Goal: Transaction & Acquisition: Purchase product/service

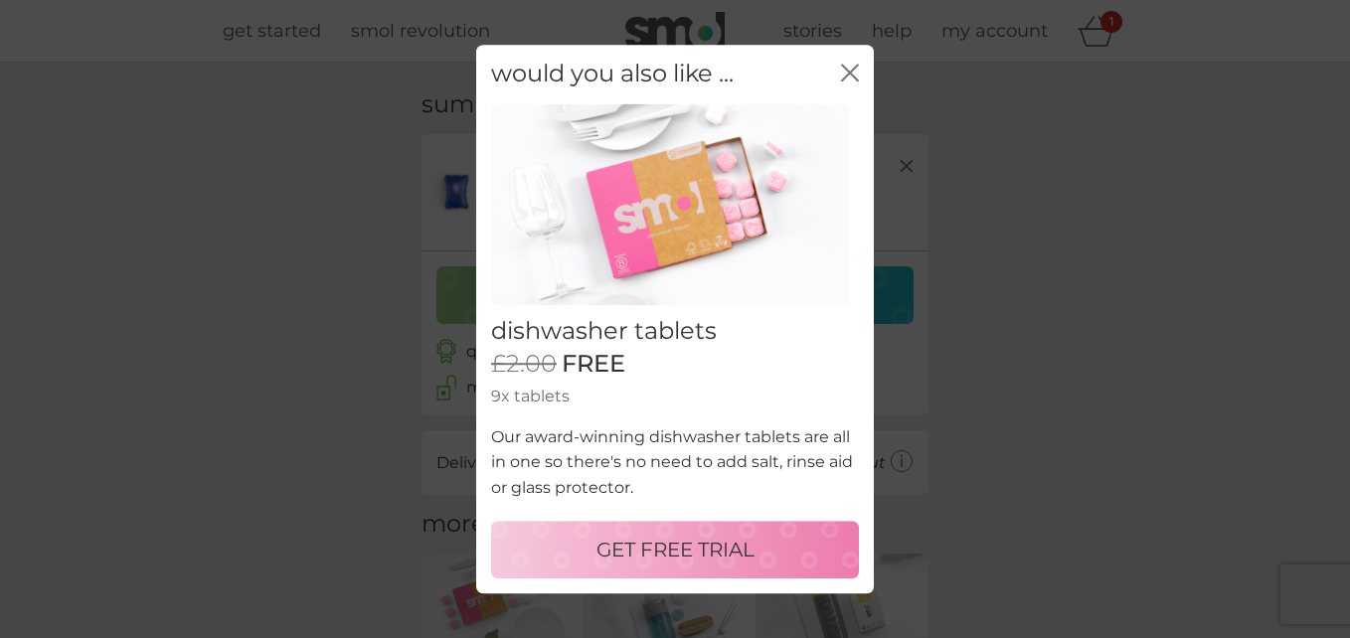
click at [855, 76] on icon "close" at bounding box center [850, 73] width 18 height 18
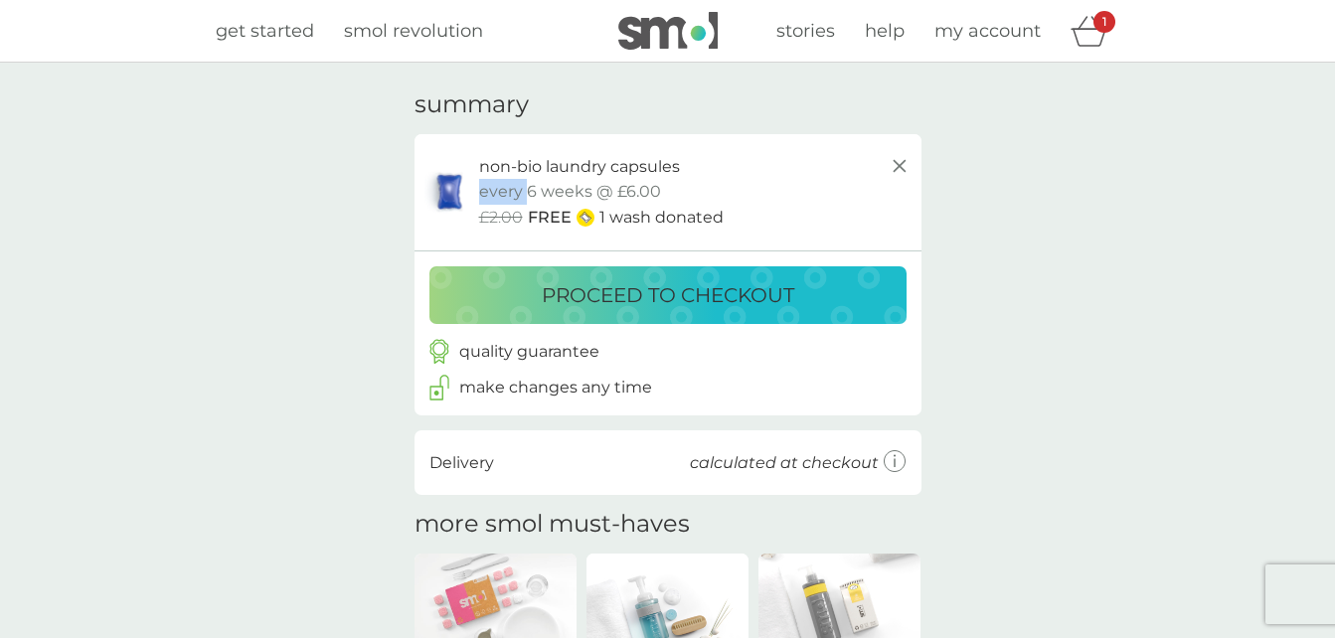
click at [855, 76] on div "your basket summary non-bio laundry capsules trial pack every 6 weeks @ £6.00 £…" at bounding box center [667, 488] width 1335 height 851
click at [727, 302] on p "proceed to checkout" at bounding box center [668, 295] width 253 height 32
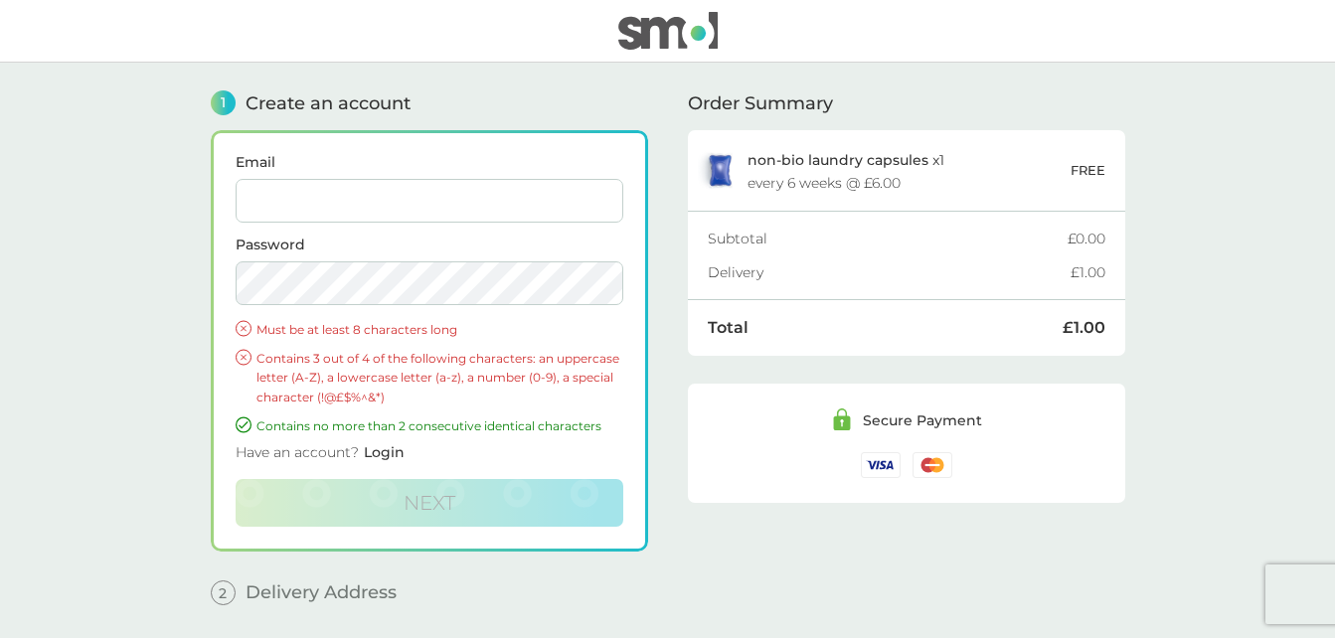
click at [392, 186] on input "Email" at bounding box center [430, 201] width 388 height 44
type input "[EMAIL_ADDRESS][DOMAIN_NAME]"
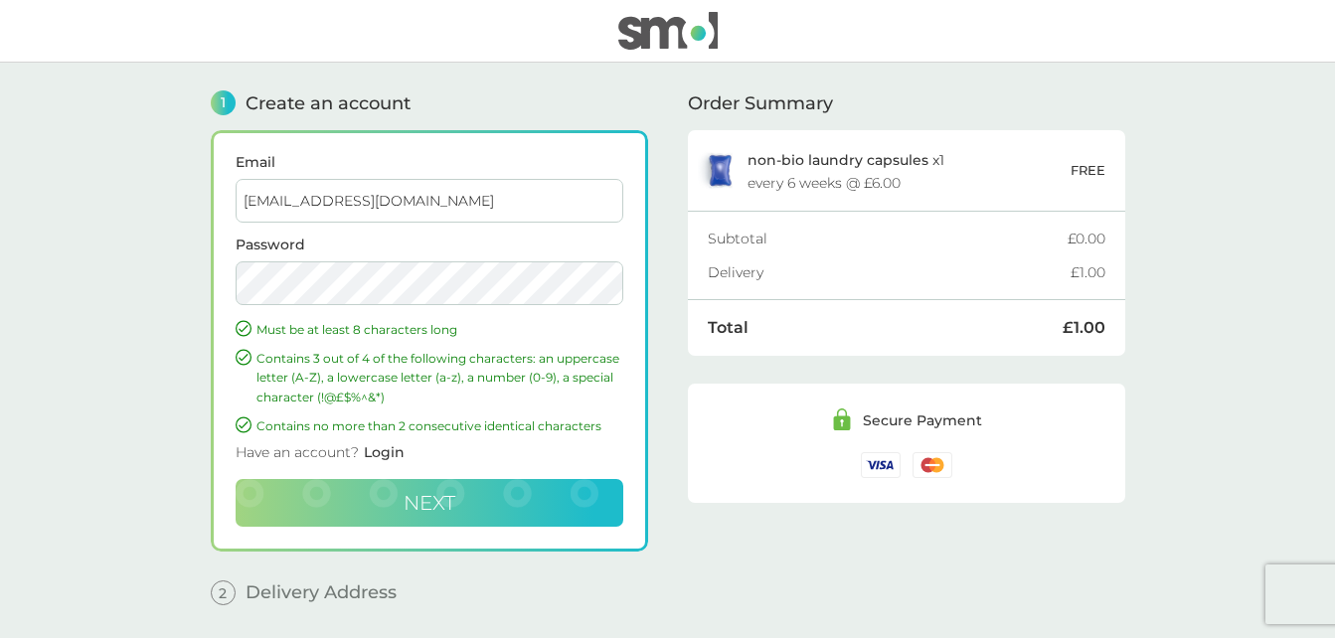
click at [396, 506] on button "Next" at bounding box center [430, 503] width 388 height 48
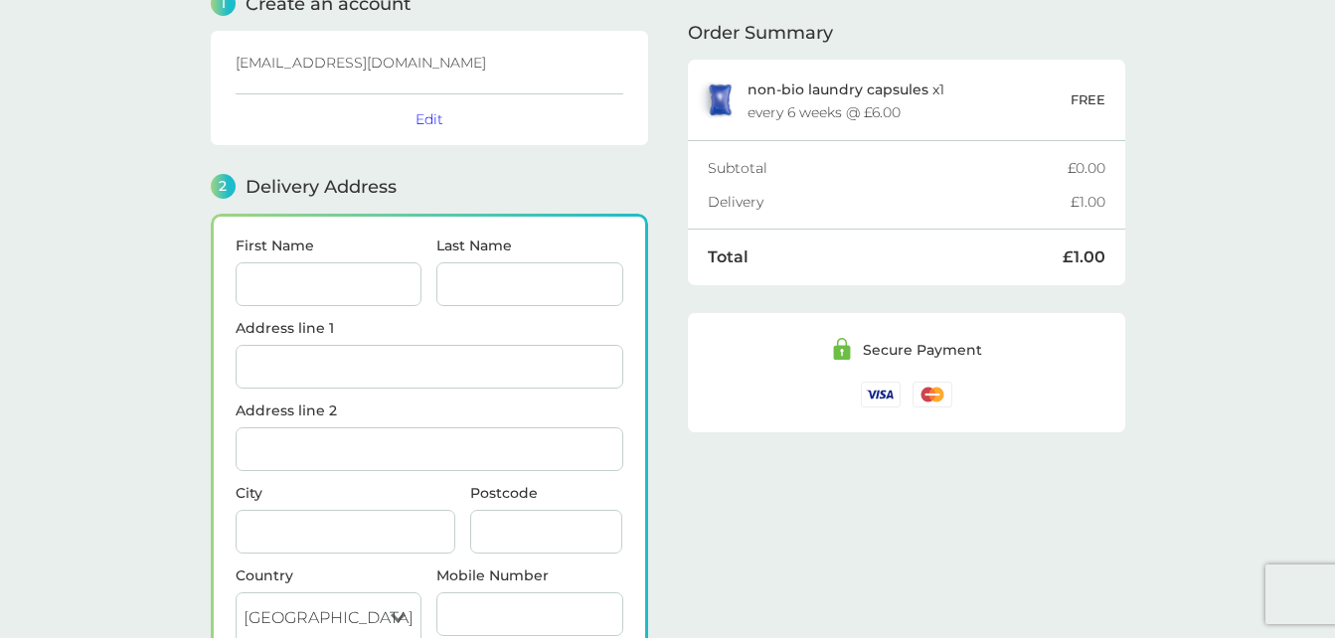
scroll to position [245, 0]
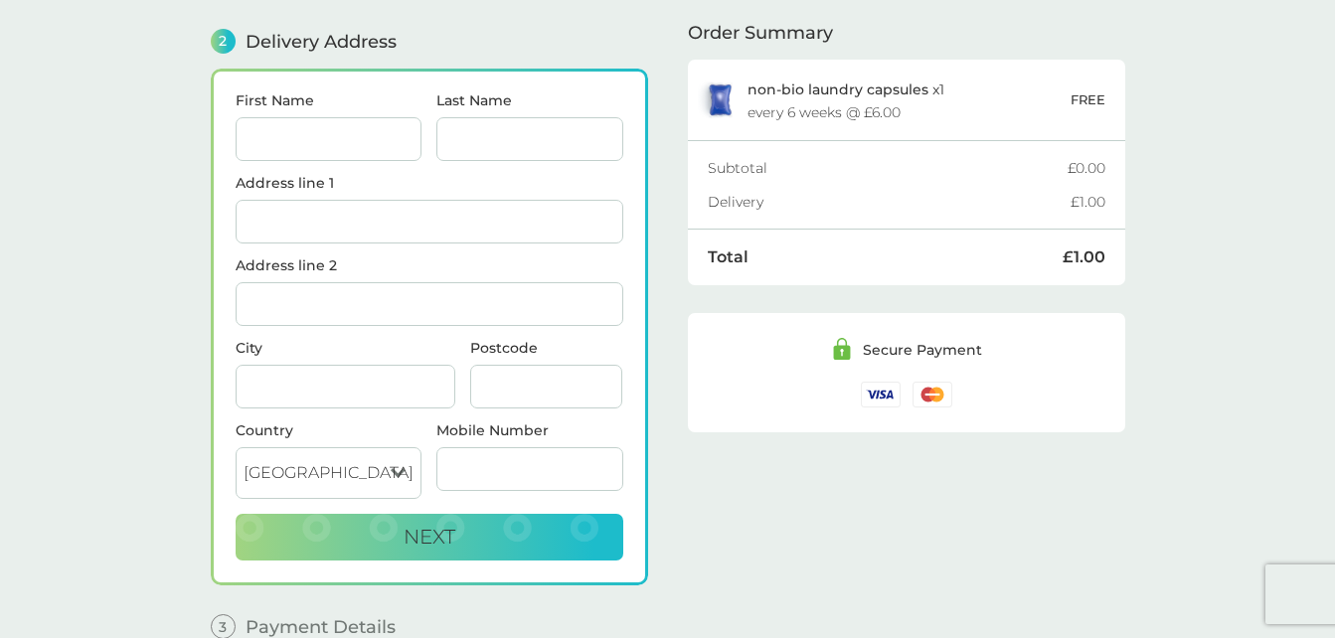
click at [270, 143] on input "First Name" at bounding box center [329, 139] width 187 height 44
type input "Lauren"
type input "[PERSON_NAME]"
type input "10 Eiddil"
type input "[PERSON_NAME], Llanelli"
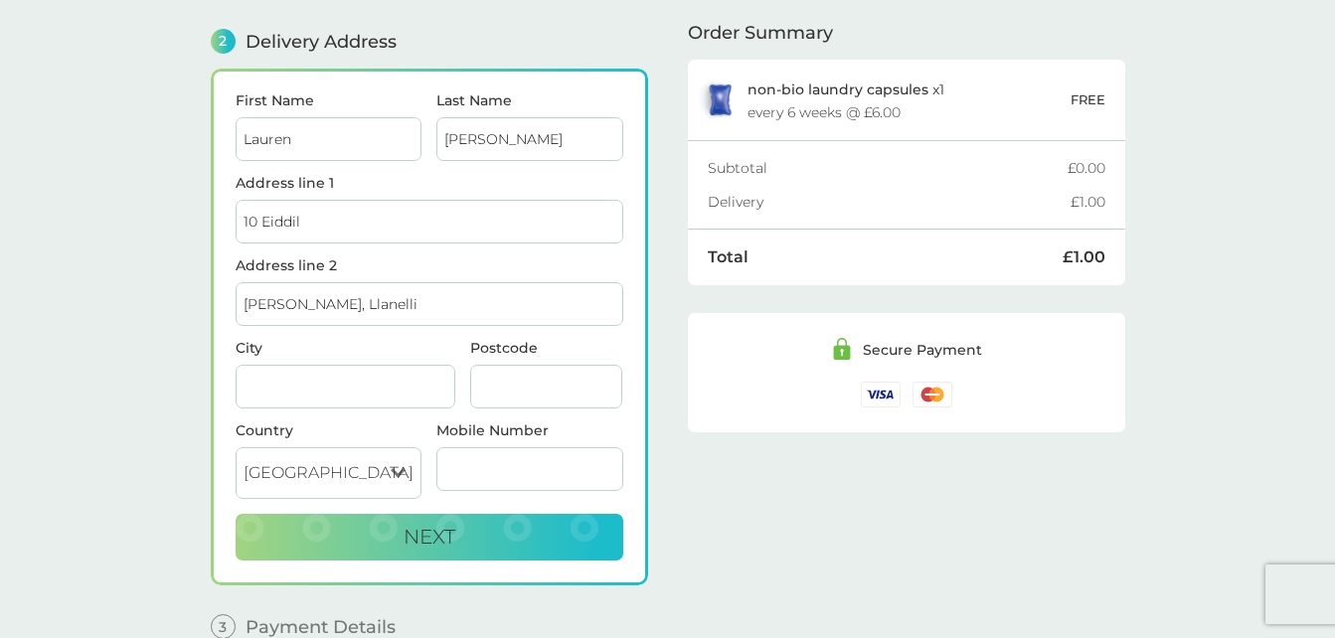
type input "Llanelli, [GEOGRAPHIC_DATA]"
type input "SA14 9AE"
type input "07831920229"
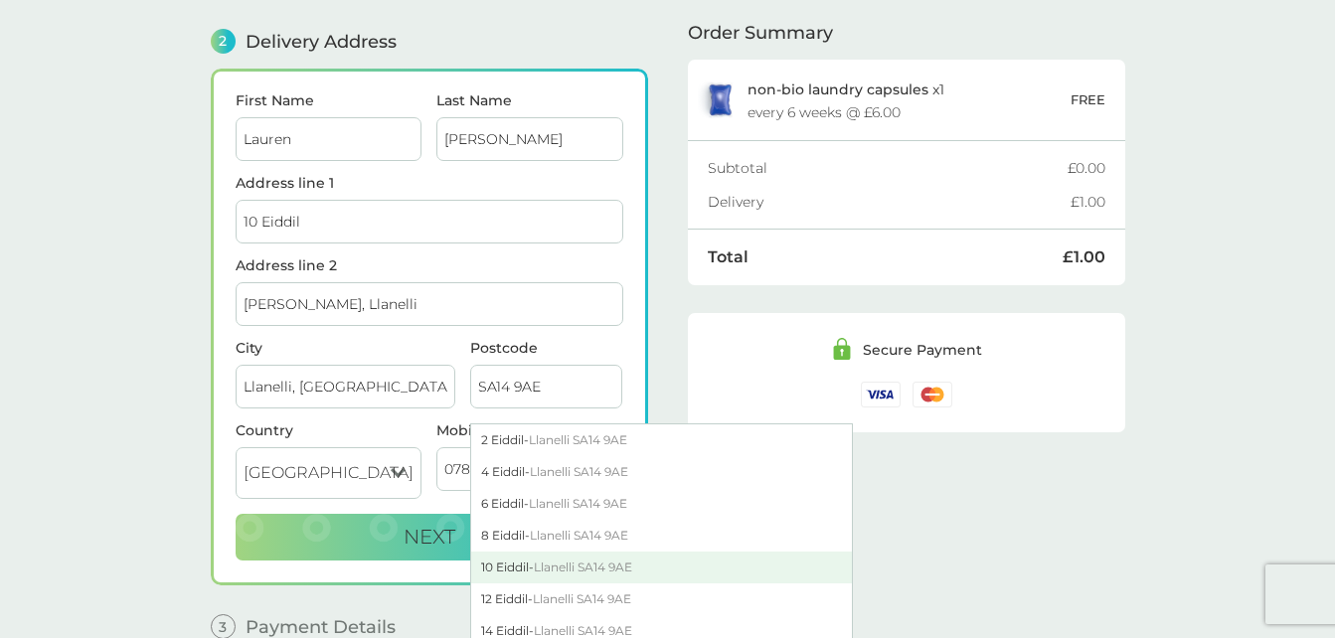
click at [510, 556] on div "[STREET_ADDRESS]" at bounding box center [661, 568] width 381 height 32
type input "Llanelli"
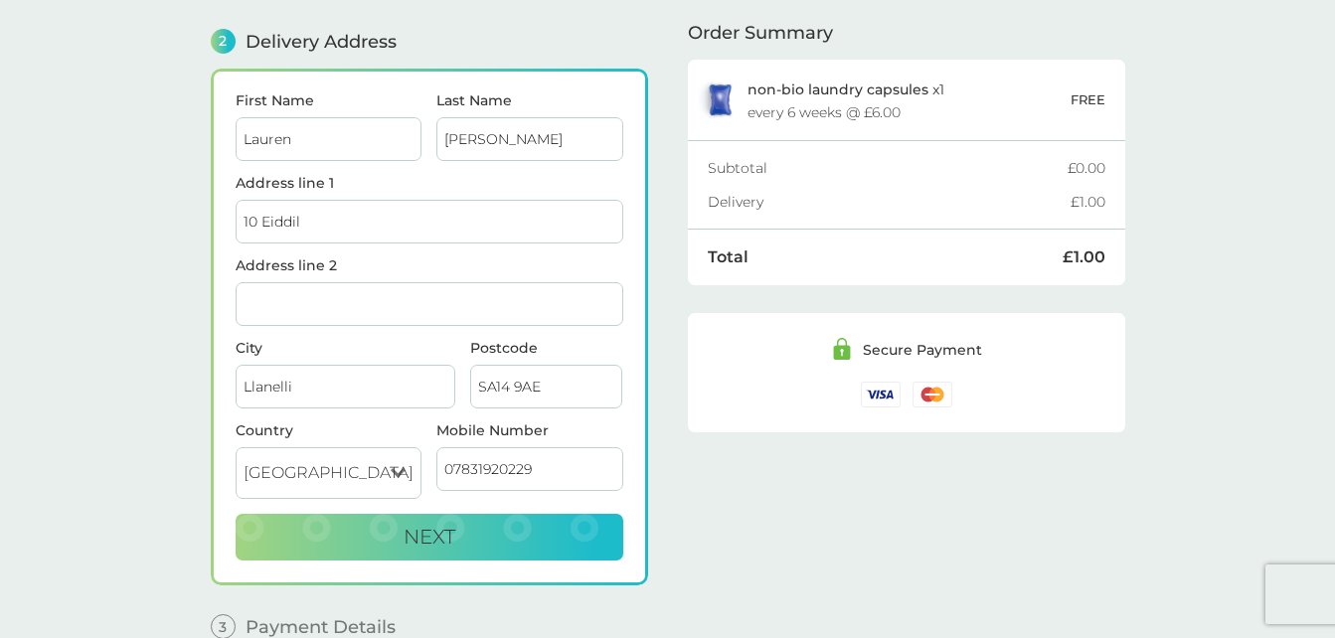
click at [297, 310] on input "Address line 2" at bounding box center [430, 304] width 388 height 44
type input "Bryn"
click at [365, 551] on button "Next" at bounding box center [430, 538] width 388 height 48
checkbox input "true"
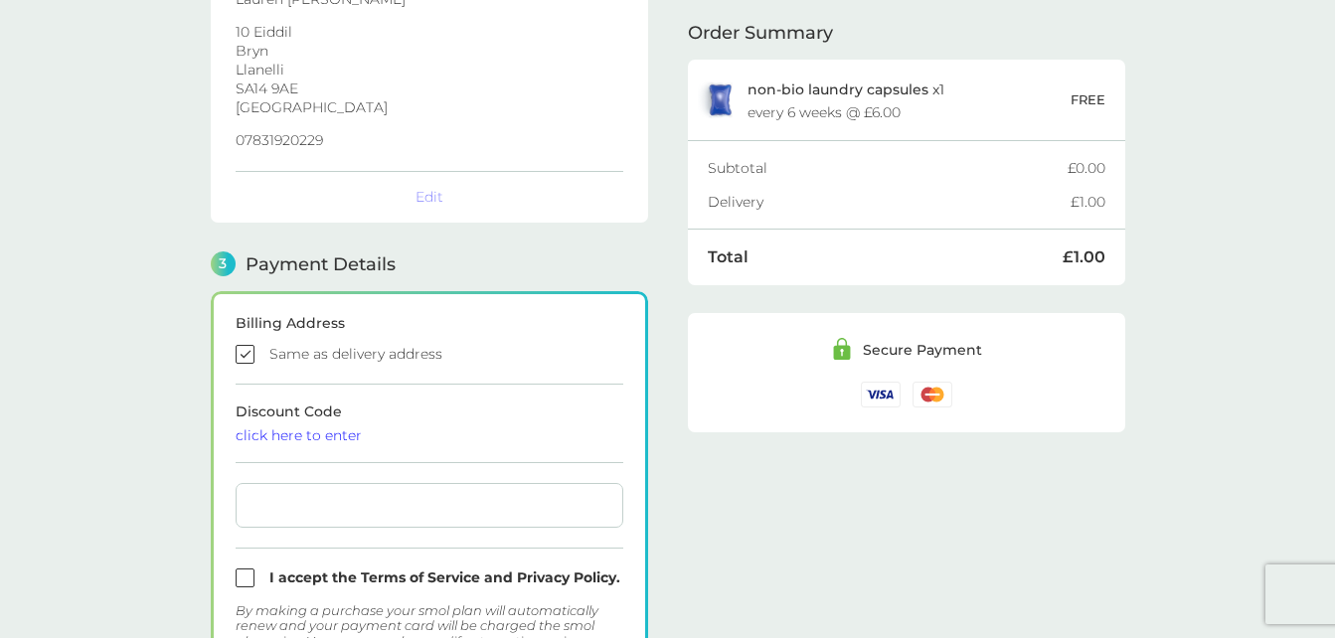
scroll to position [569, 0]
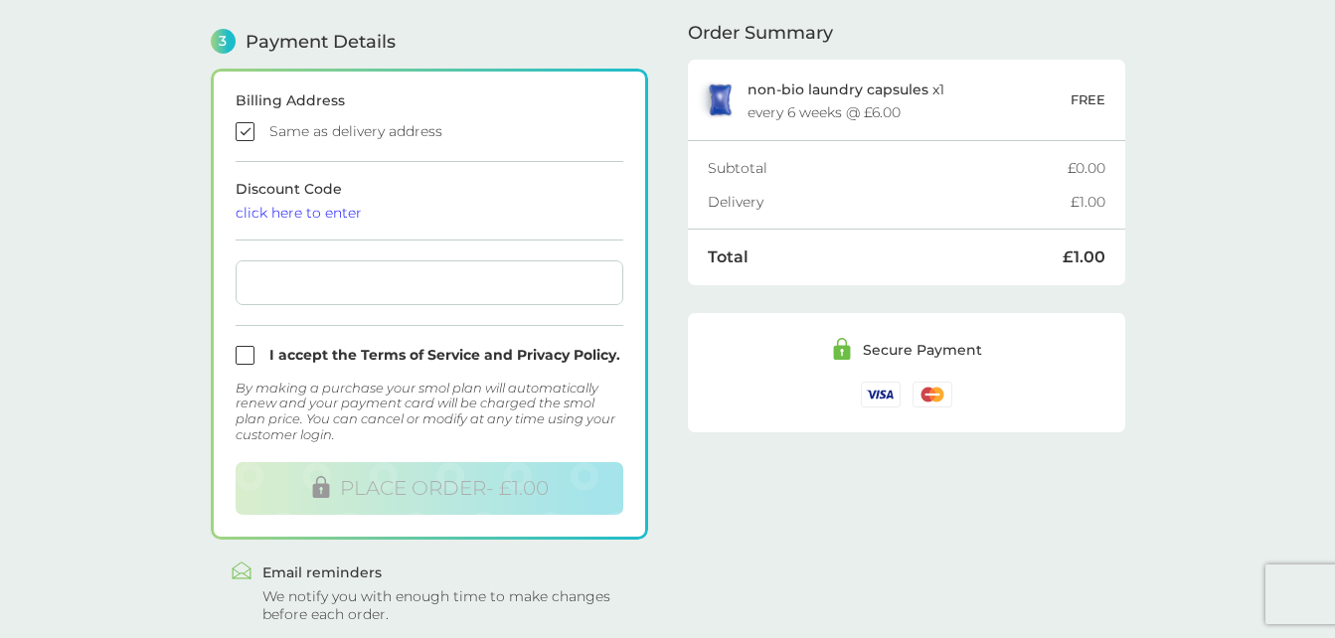
click at [244, 362] on input "checkbox" at bounding box center [430, 355] width 388 height 19
checkbox input "true"
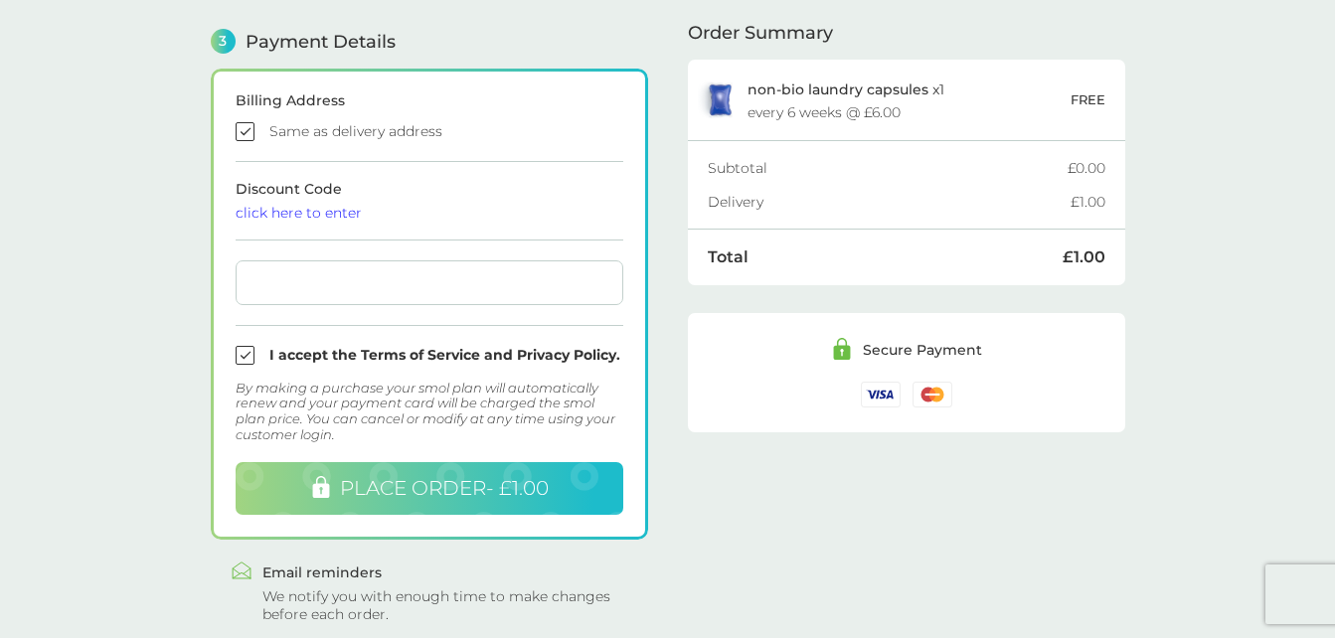
click at [387, 495] on span "PLACE ORDER - £1.00" at bounding box center [444, 488] width 209 height 24
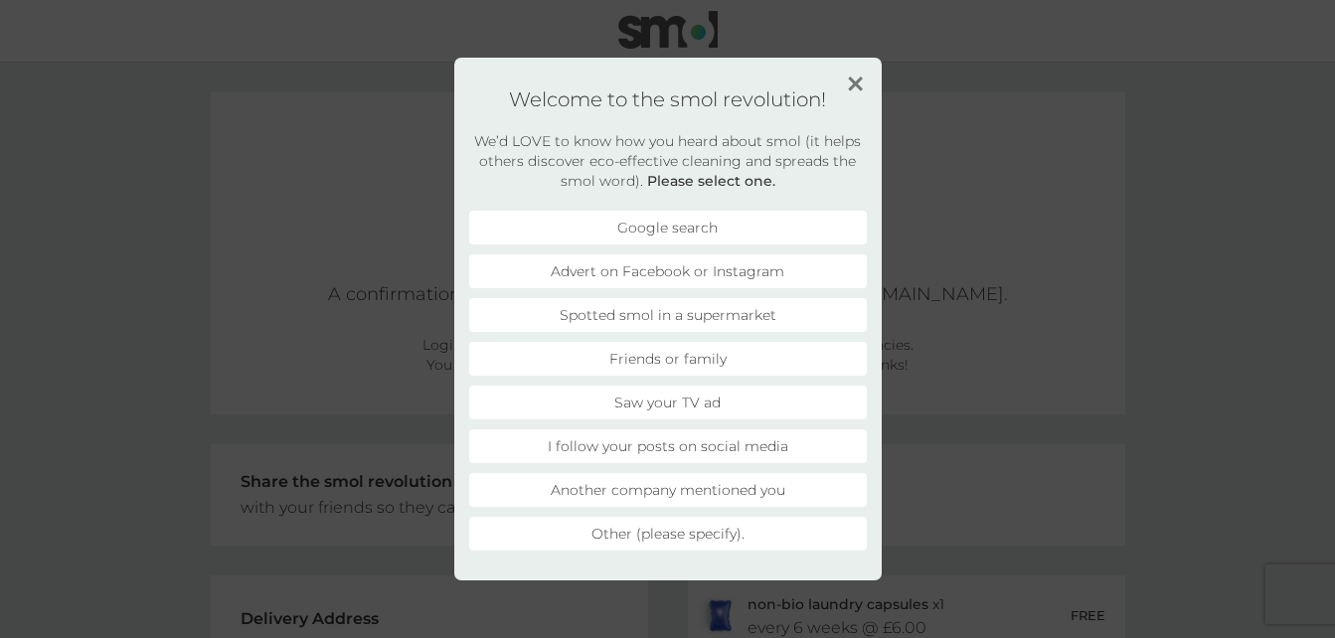
click at [666, 496] on li "Another company mentioned you" at bounding box center [668, 490] width 398 height 34
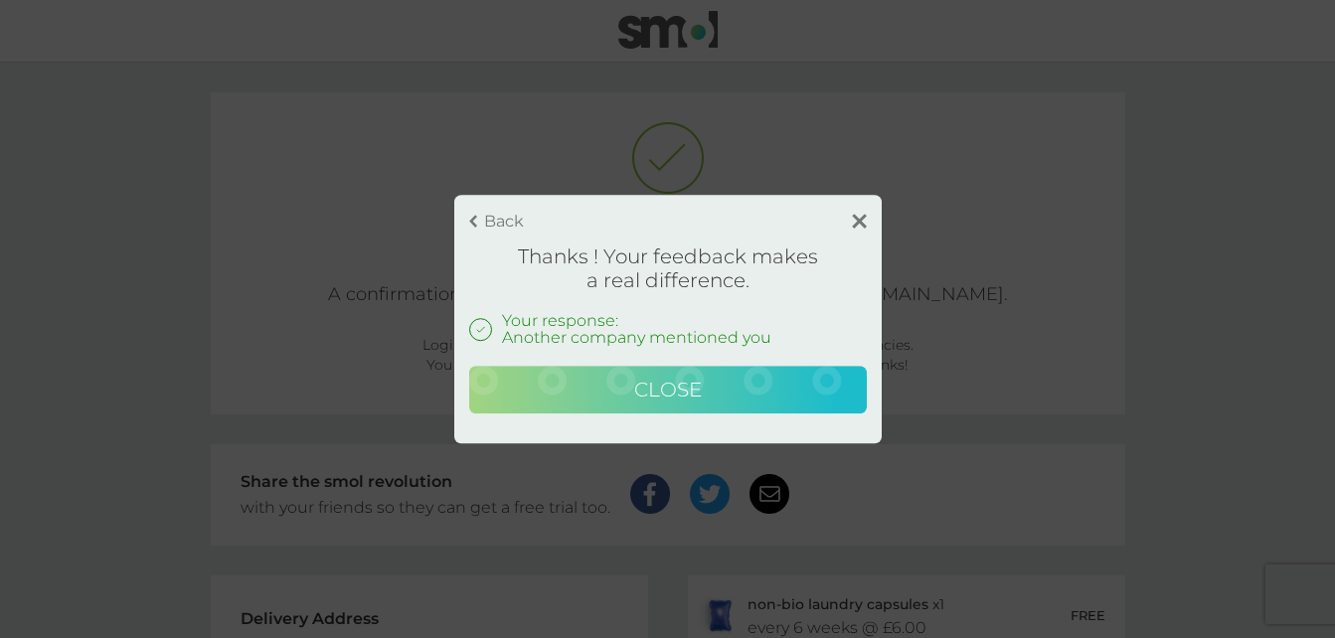
click at [695, 396] on span "Close" at bounding box center [668, 390] width 68 height 24
